Goal: Task Accomplishment & Management: Manage account settings

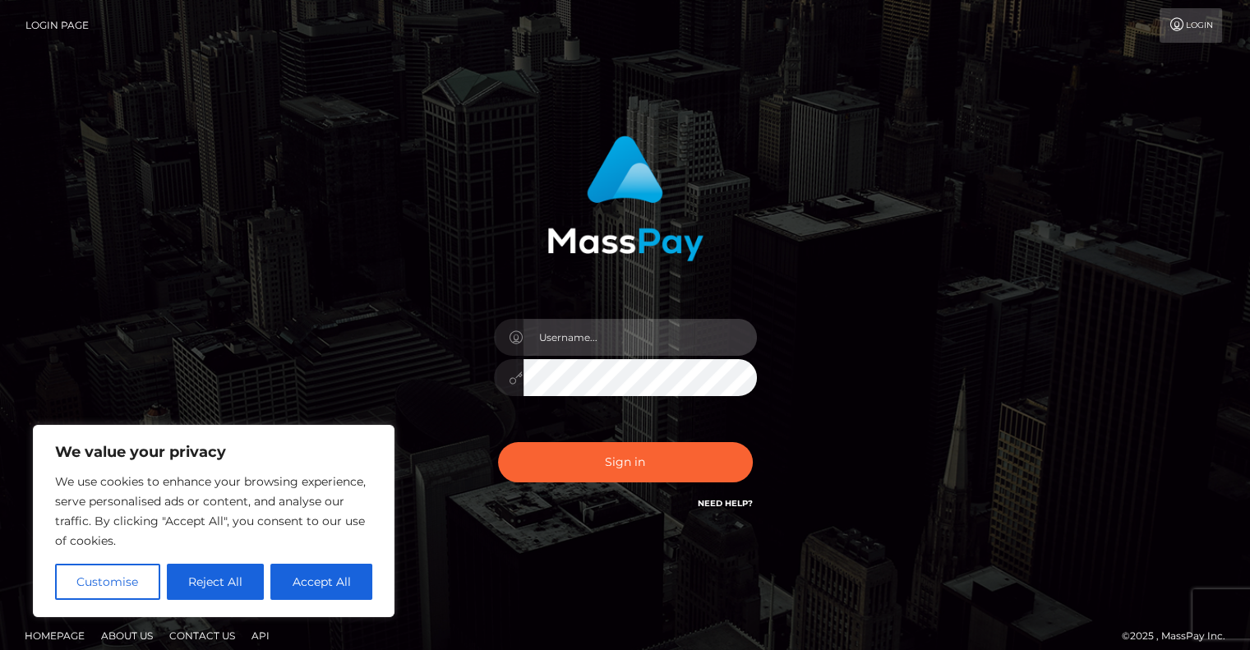
type input "daria.gavrychenko"
click at [516, 427] on div "daria.gavrychenko" at bounding box center [625, 369] width 288 height 126
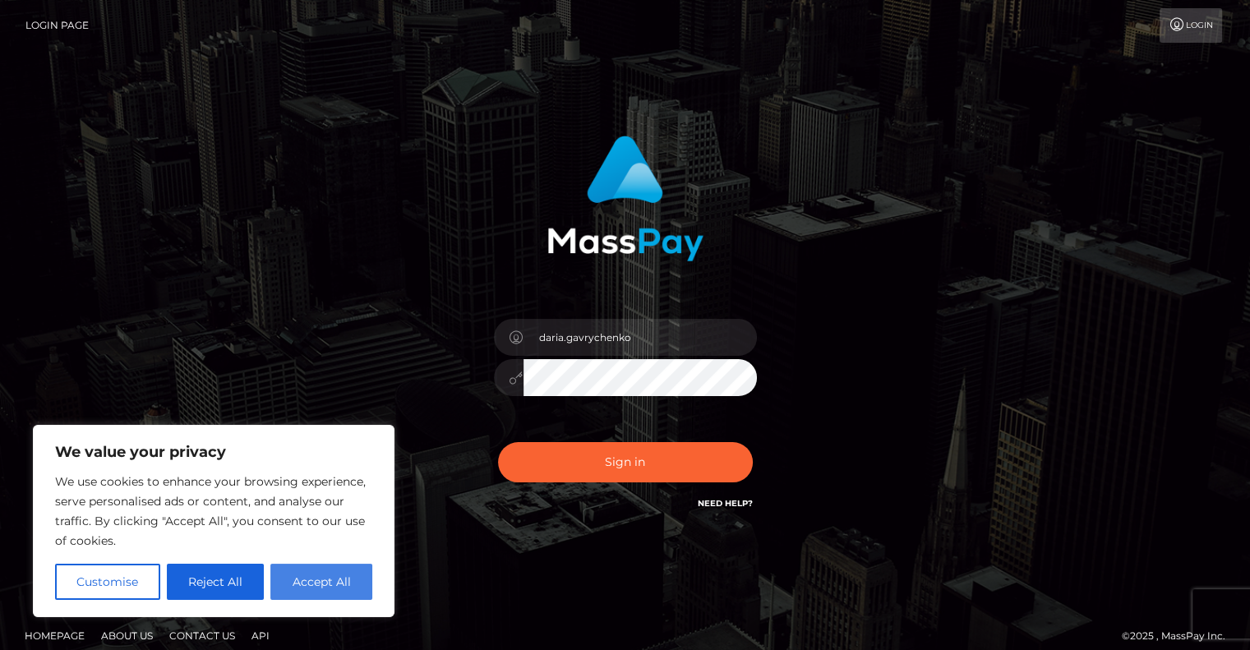
click at [331, 584] on button "Accept All" at bounding box center [321, 582] width 102 height 36
checkbox input "true"
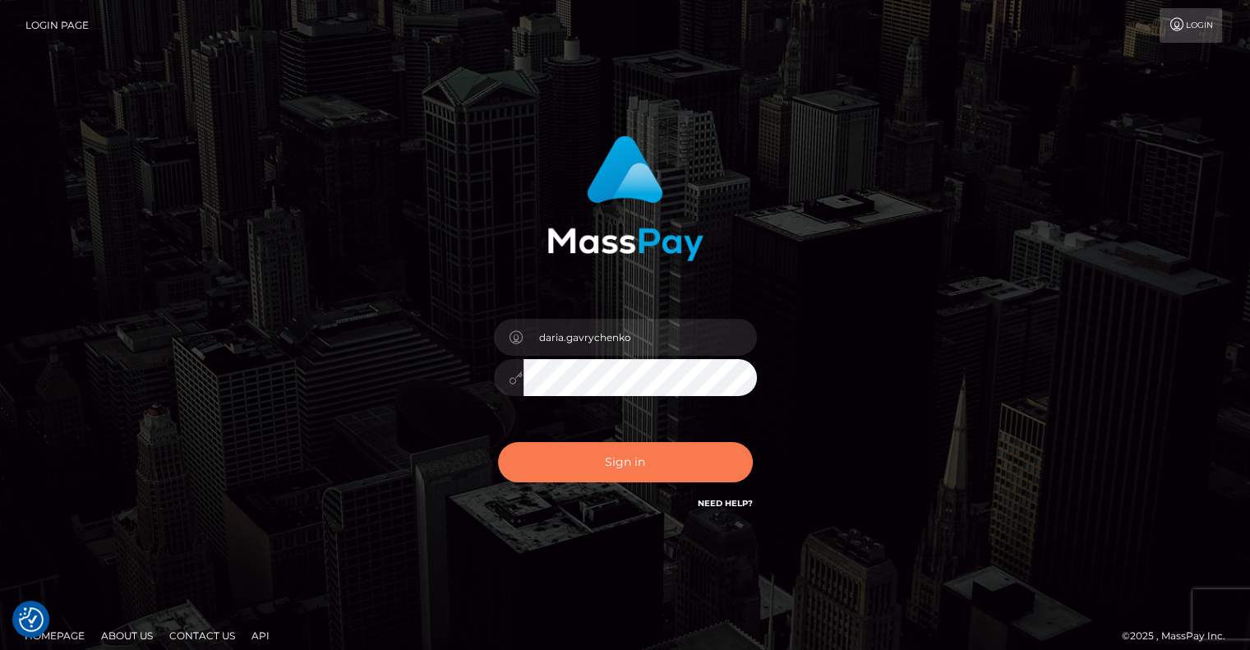
click at [620, 455] on button "Sign in" at bounding box center [625, 462] width 255 height 40
